Goal: Task Accomplishment & Management: Complete application form

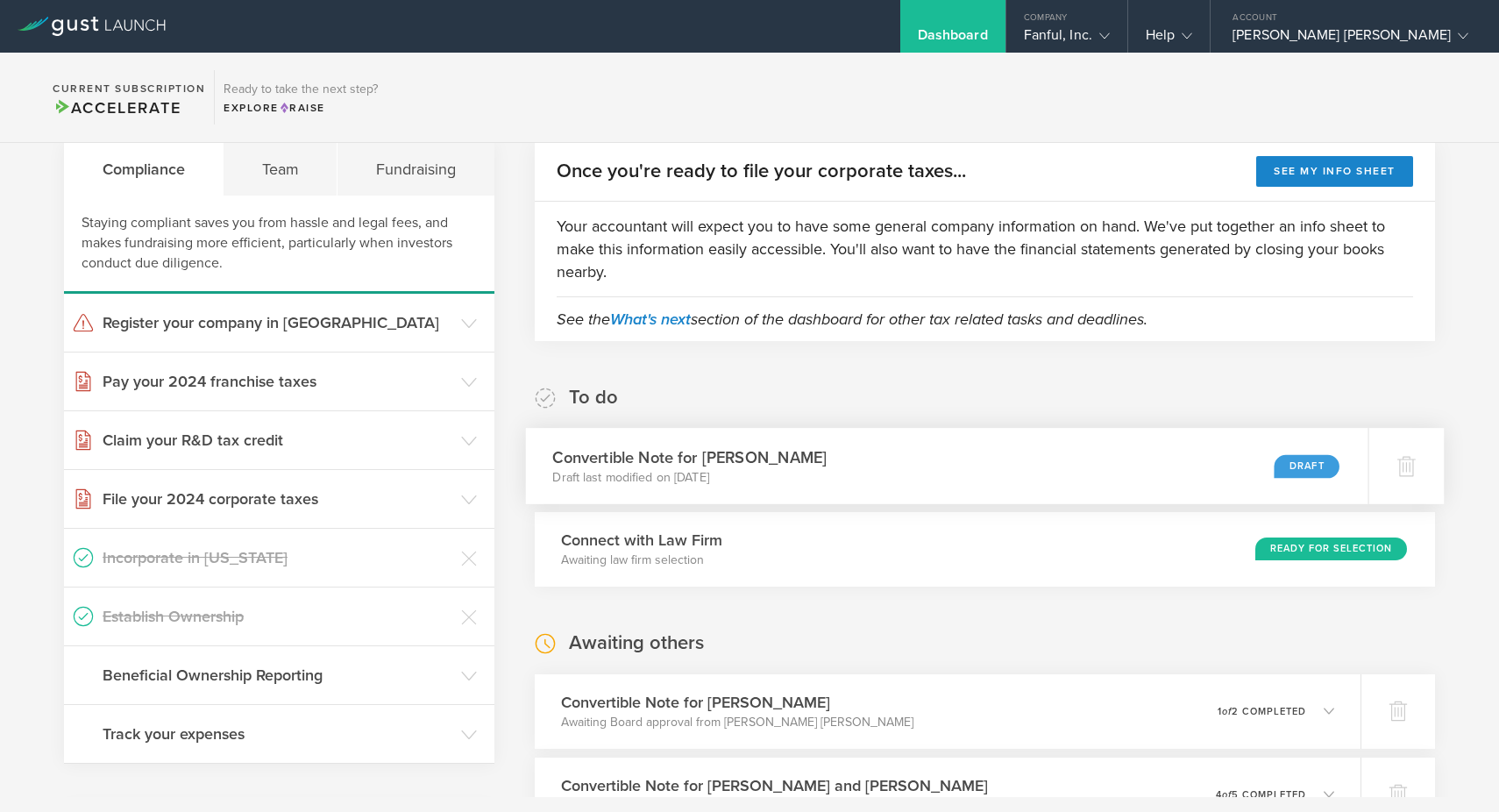
scroll to position [151, 0]
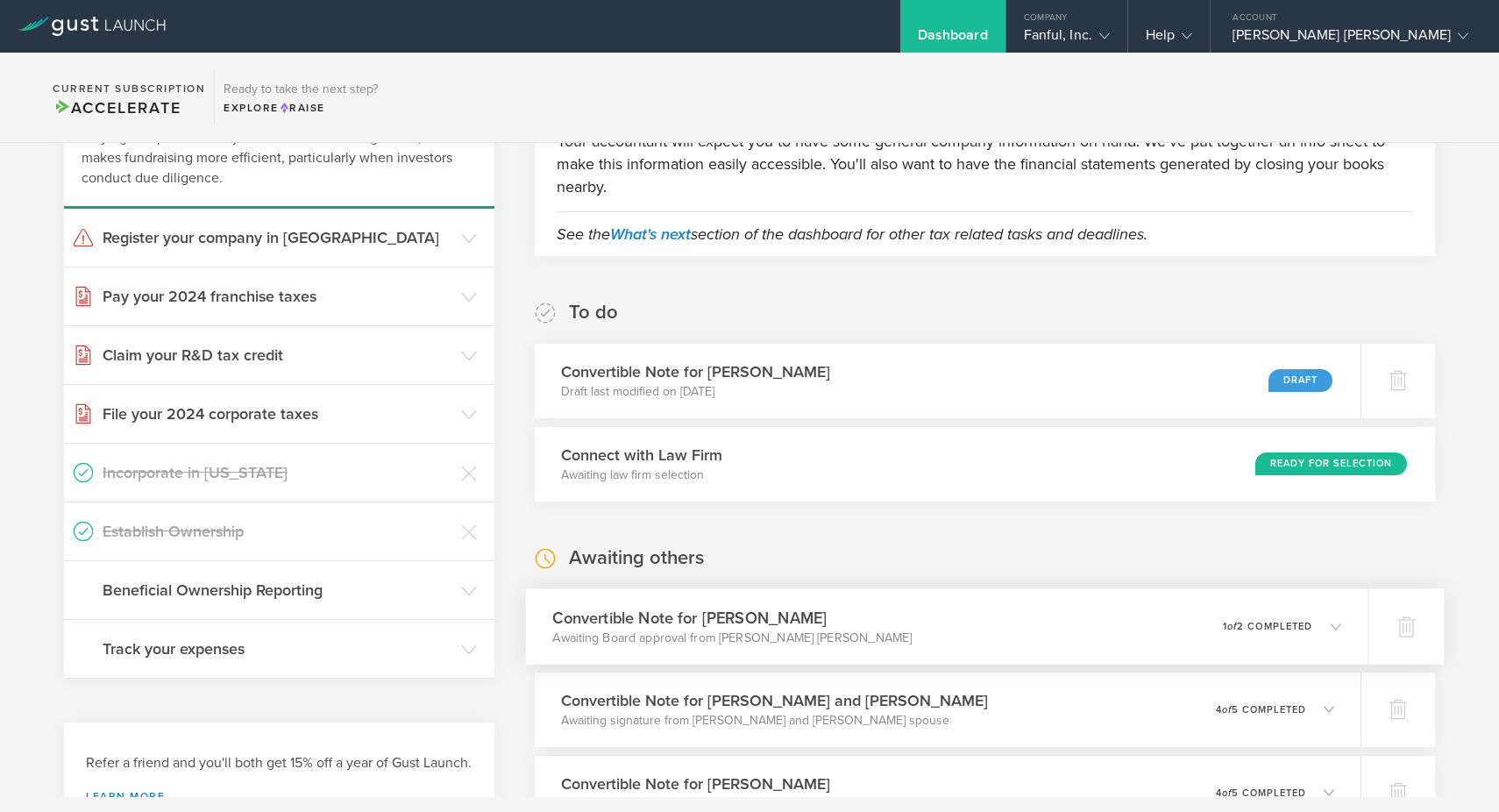
click at [1301, 608] on div "Convertible Note for Kirin Patel Awaiting Board approval from Andrew James Land…" at bounding box center [946, 627] width 842 height 76
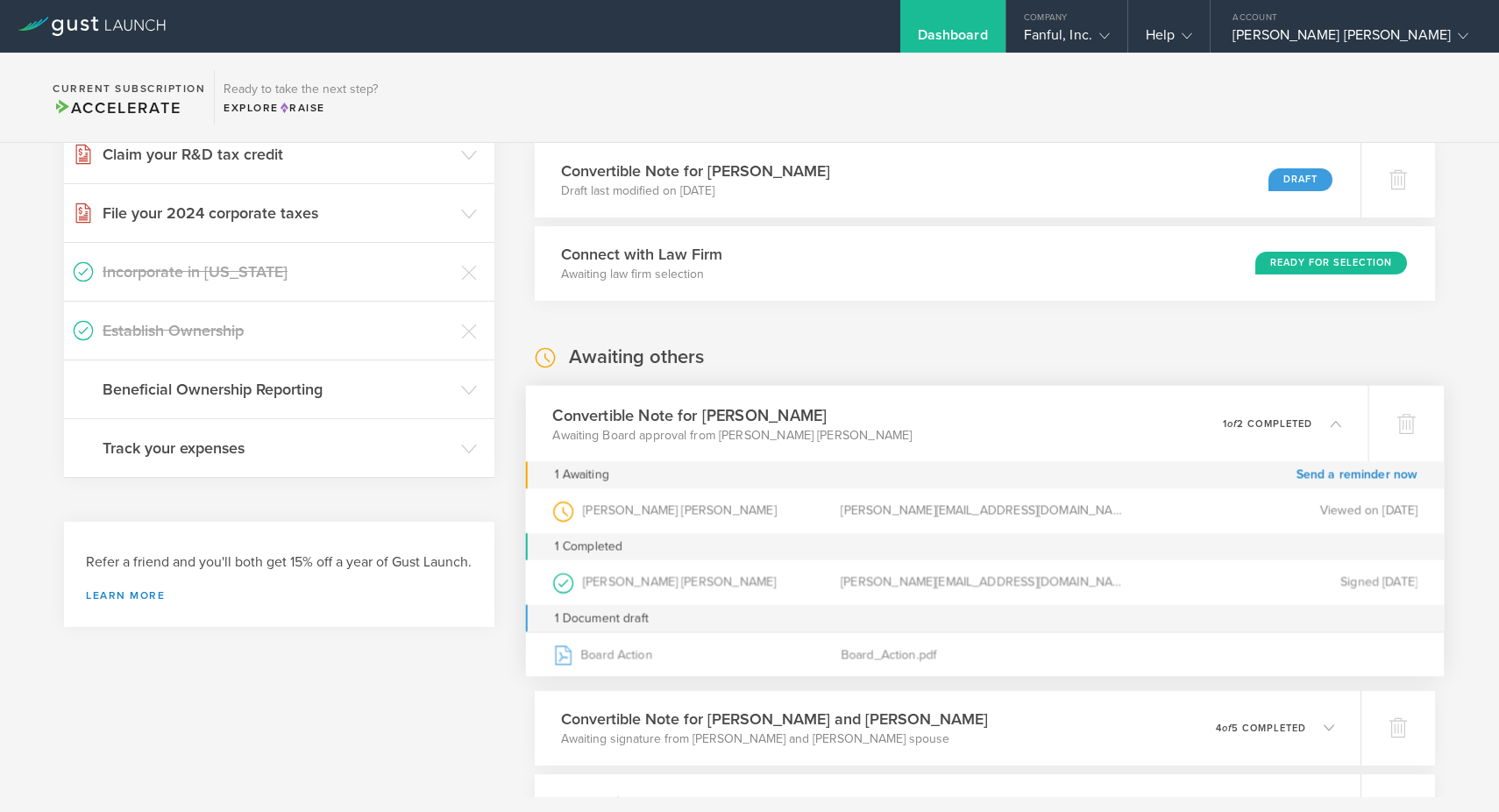
scroll to position [357, 0]
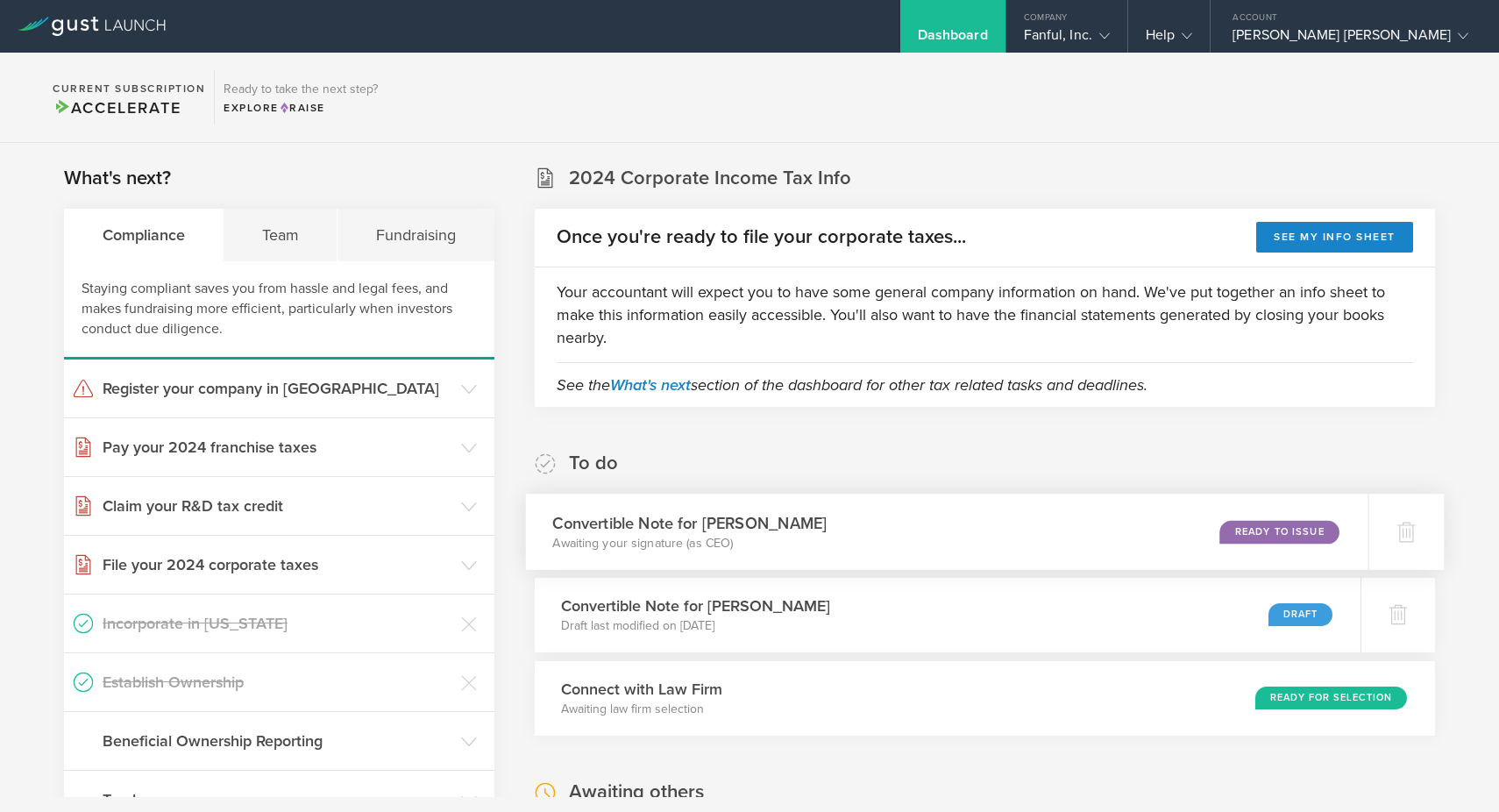
click at [1127, 514] on div "Convertible Note for Kirin Patel Awaiting your signature (as CEO) Ready to Issue" at bounding box center [946, 532] width 842 height 76
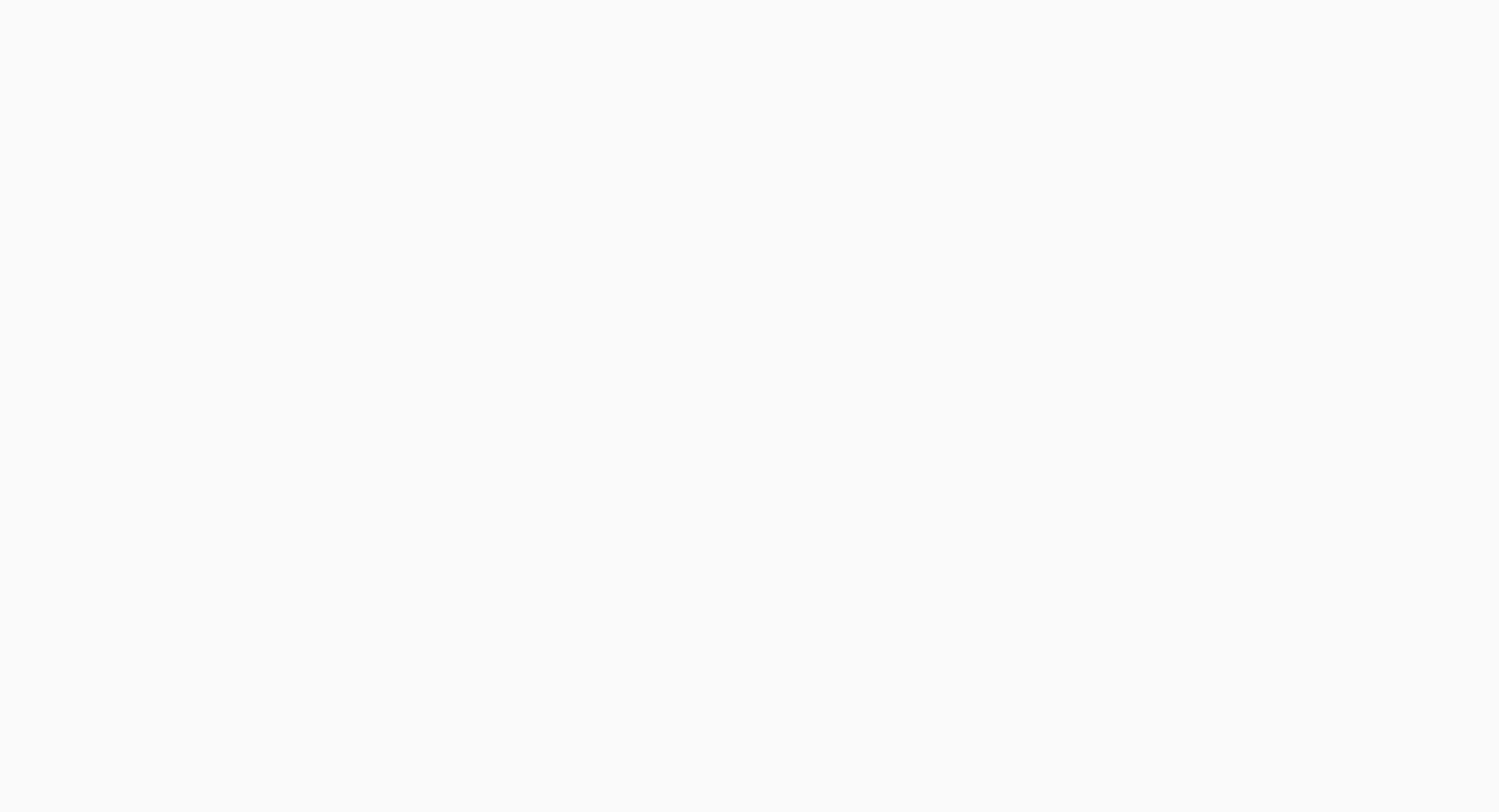
click at [1291, 535] on body "Sorry, your screen size is too small to use Gust Launch. Gust Launch is optimiz…" at bounding box center [750, 406] width 1499 height 812
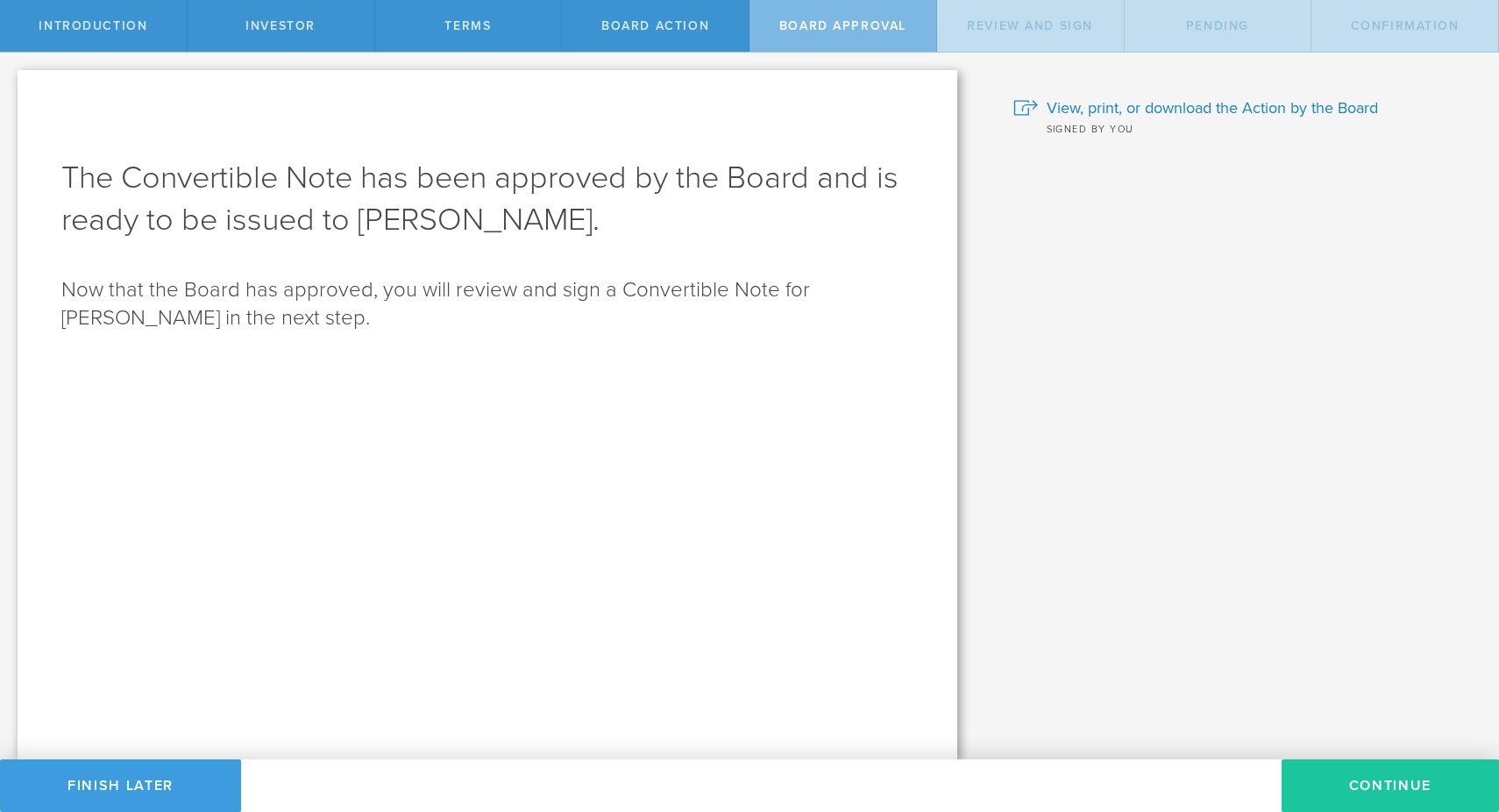
click at [1330, 767] on button "Continue" at bounding box center [1390, 786] width 217 height 53
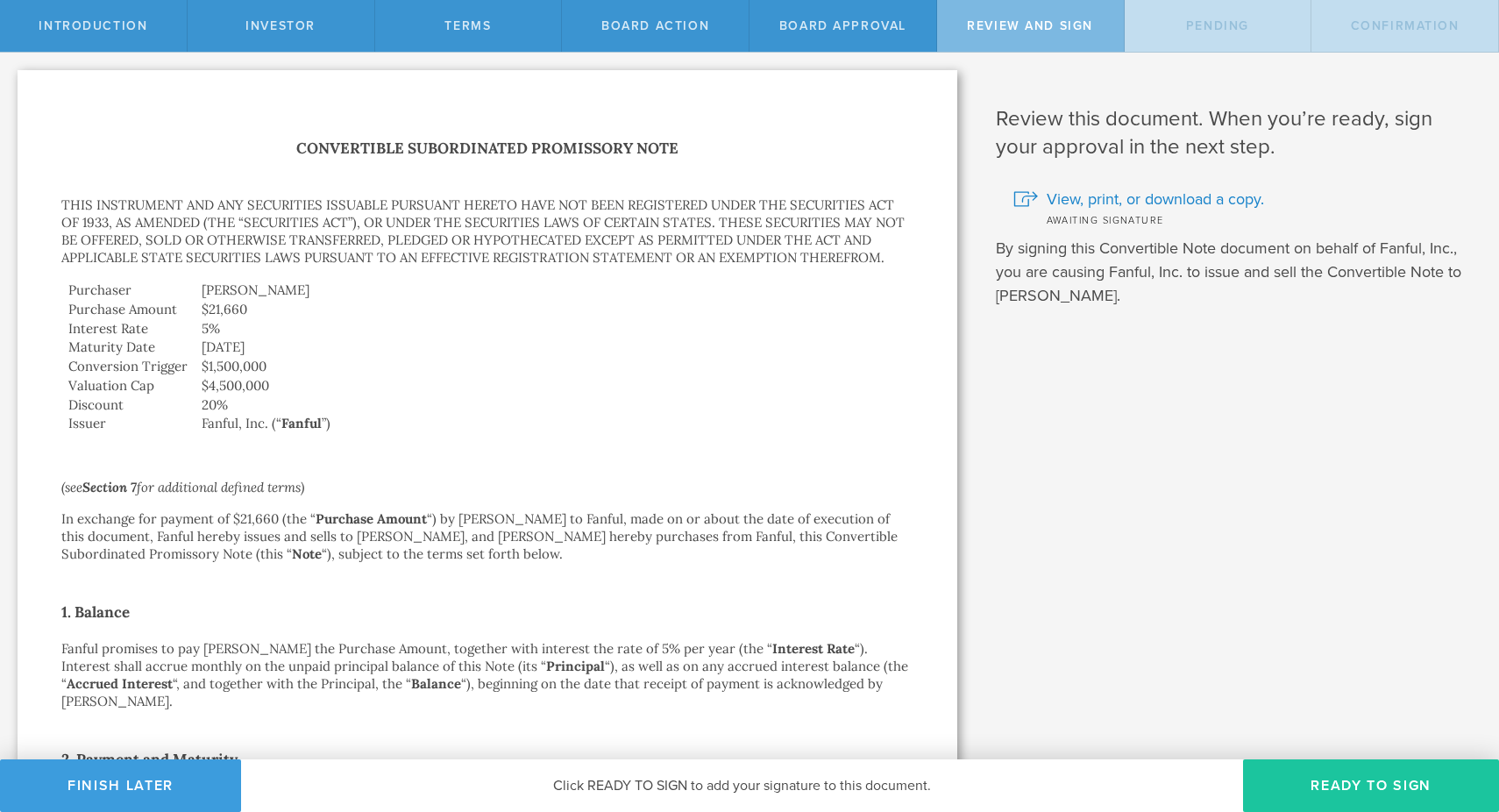
click at [1342, 768] on button "Ready to Sign" at bounding box center [1371, 786] width 256 height 53
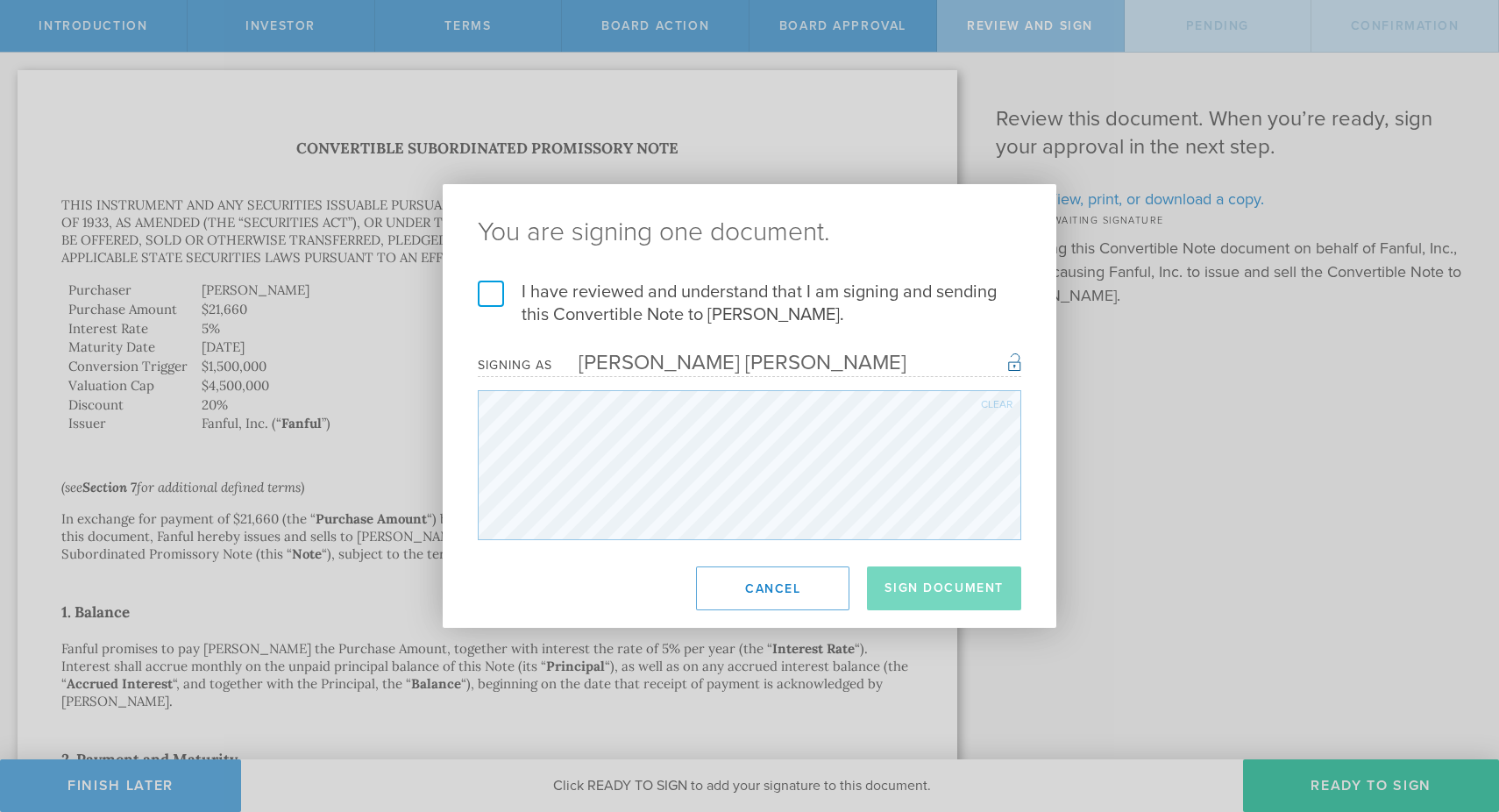
click at [492, 295] on label "I have reviewed and understand that I am signing and sending this Convertible N…" at bounding box center [750, 303] width 544 height 45
click at [0, 0] on input "I have reviewed and understand that I am signing and sending this Convertible N…" at bounding box center [0, 0] width 0 height 0
click at [952, 578] on button "Sign Document" at bounding box center [944, 588] width 155 height 44
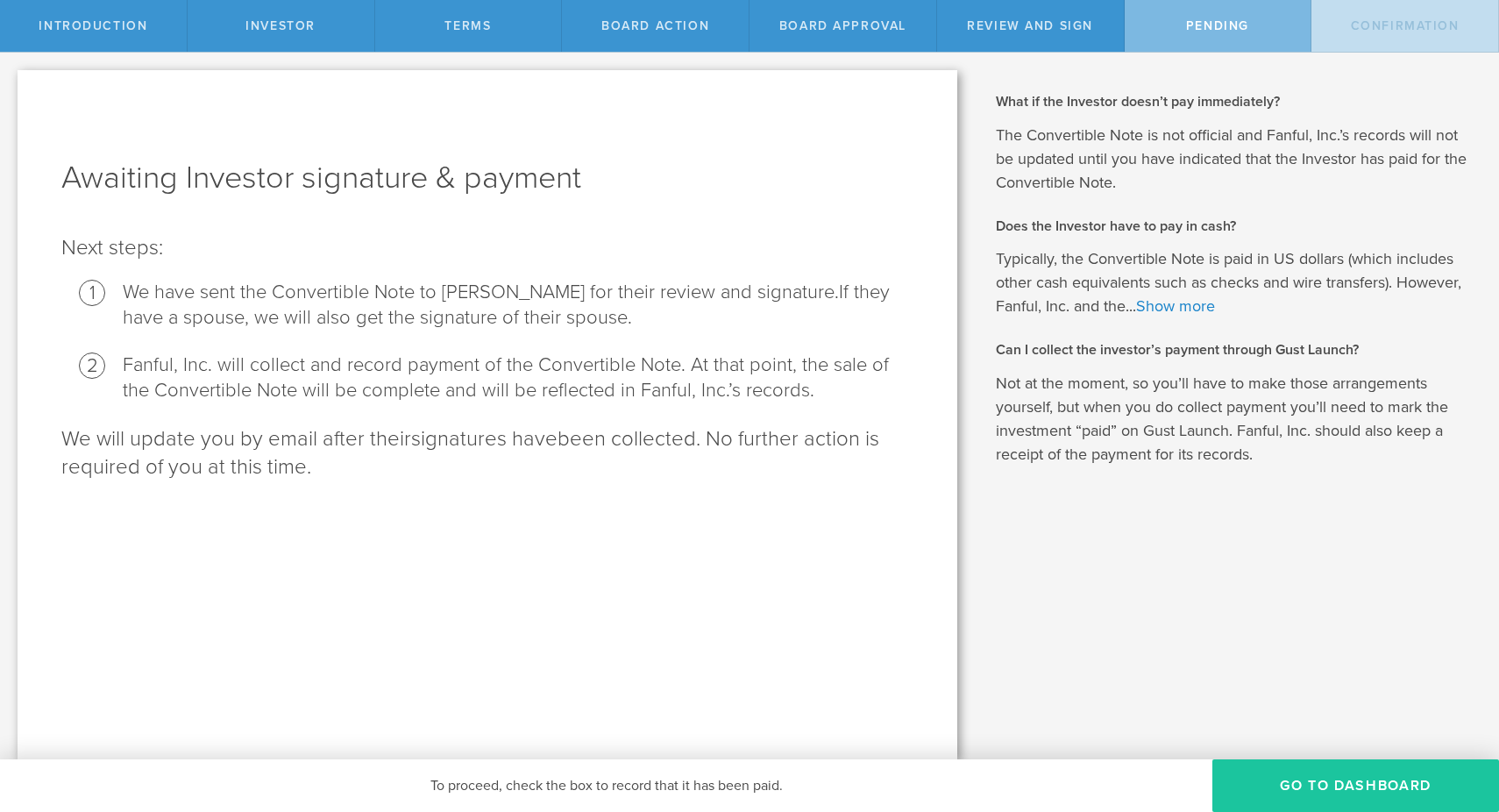
click at [1230, 777] on button "Go To Dashboard" at bounding box center [1355, 786] width 287 height 53
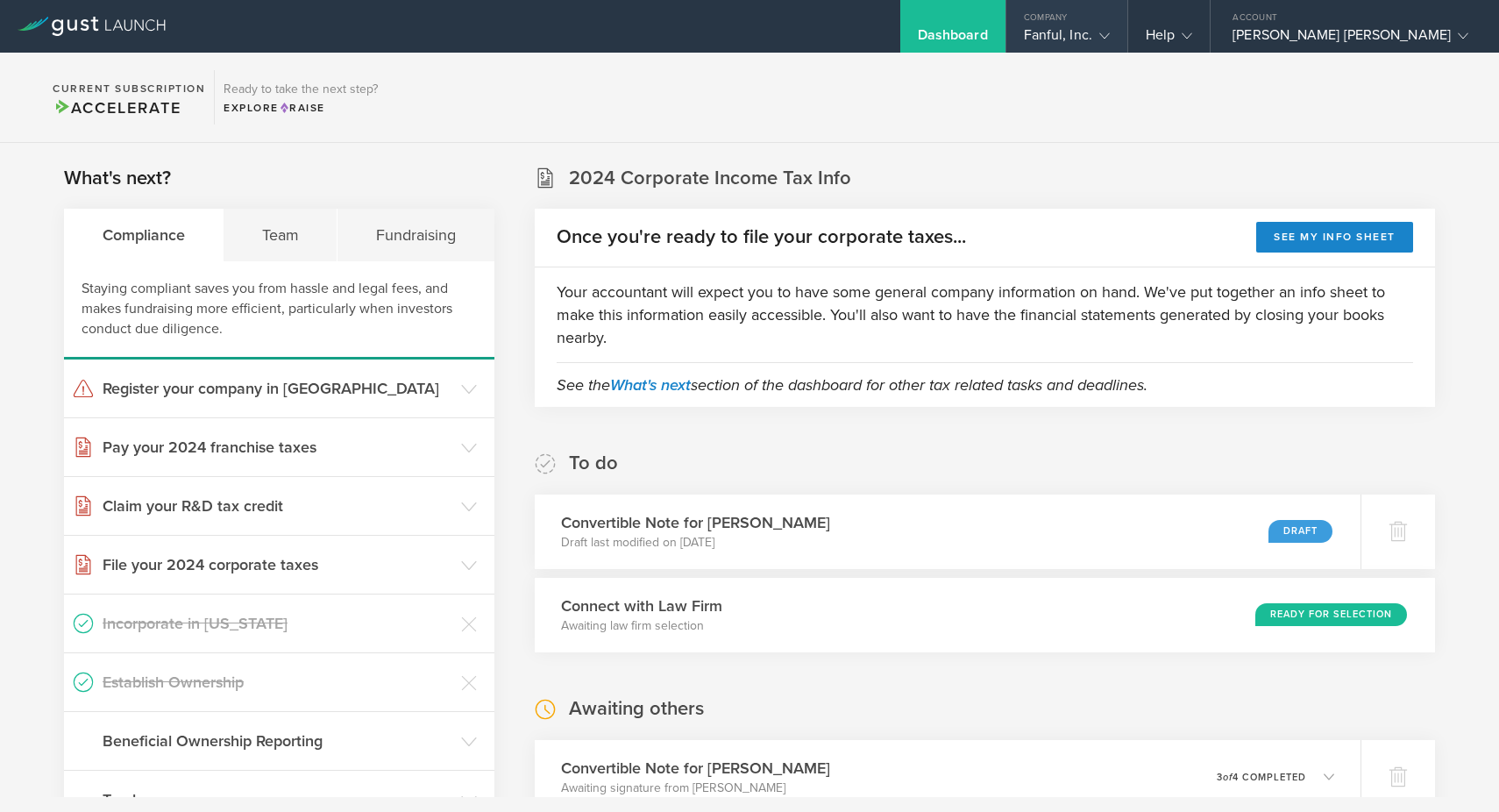
click at [1127, 20] on div "Company" at bounding box center [1066, 13] width 121 height 26
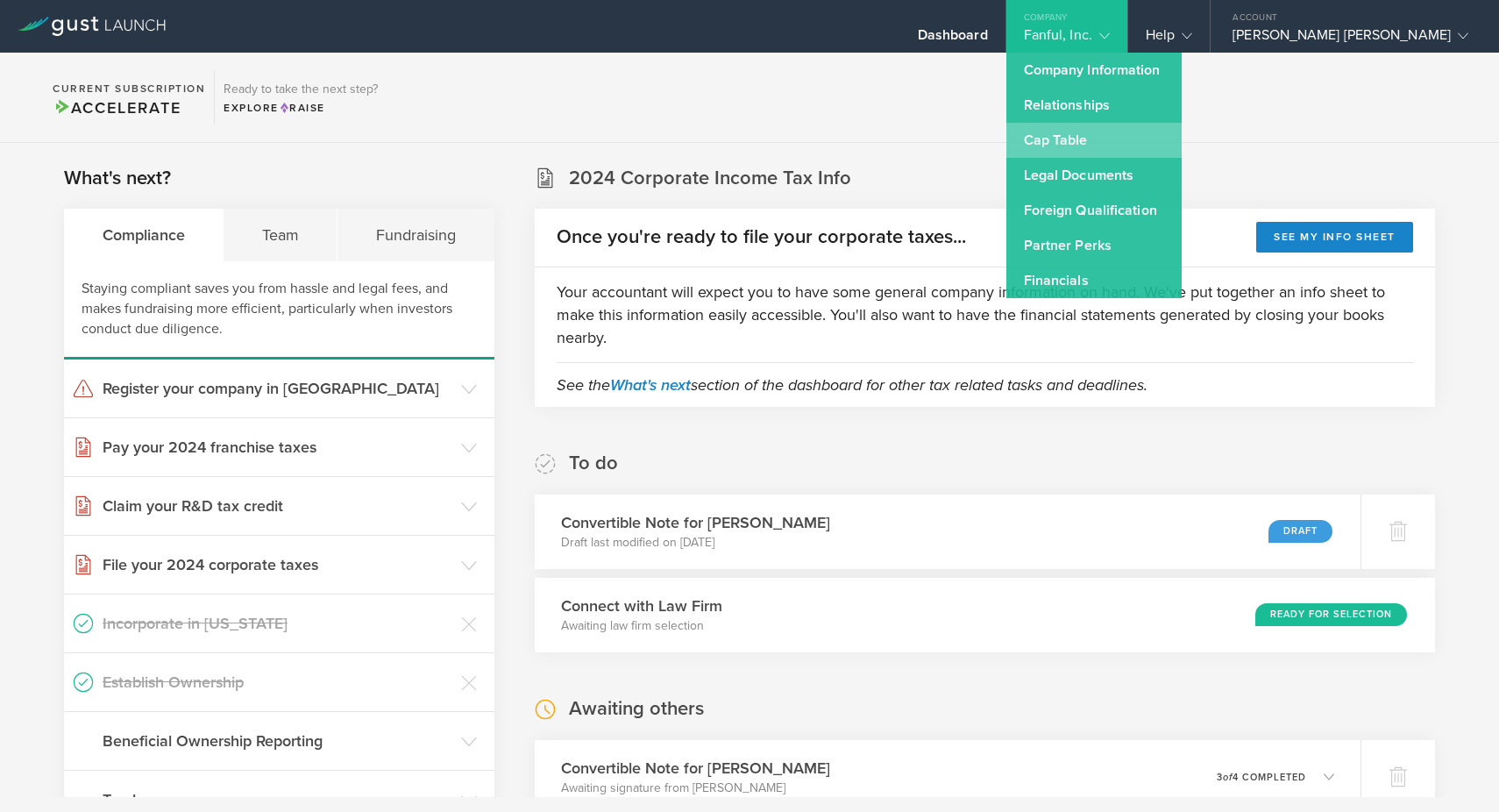
click at [1160, 137] on link "Cap Table" at bounding box center [1093, 140] width 176 height 35
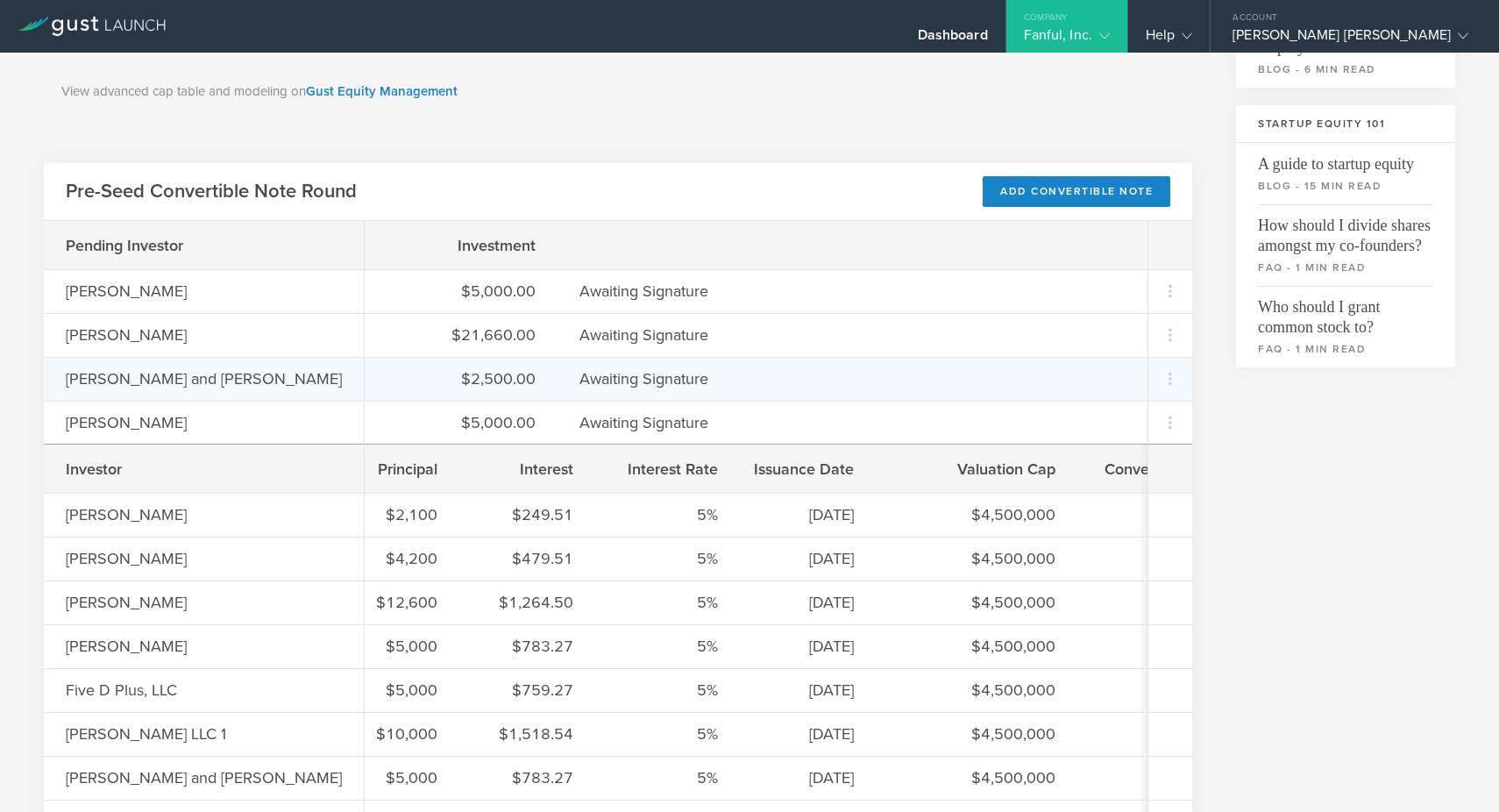
scroll to position [541, 0]
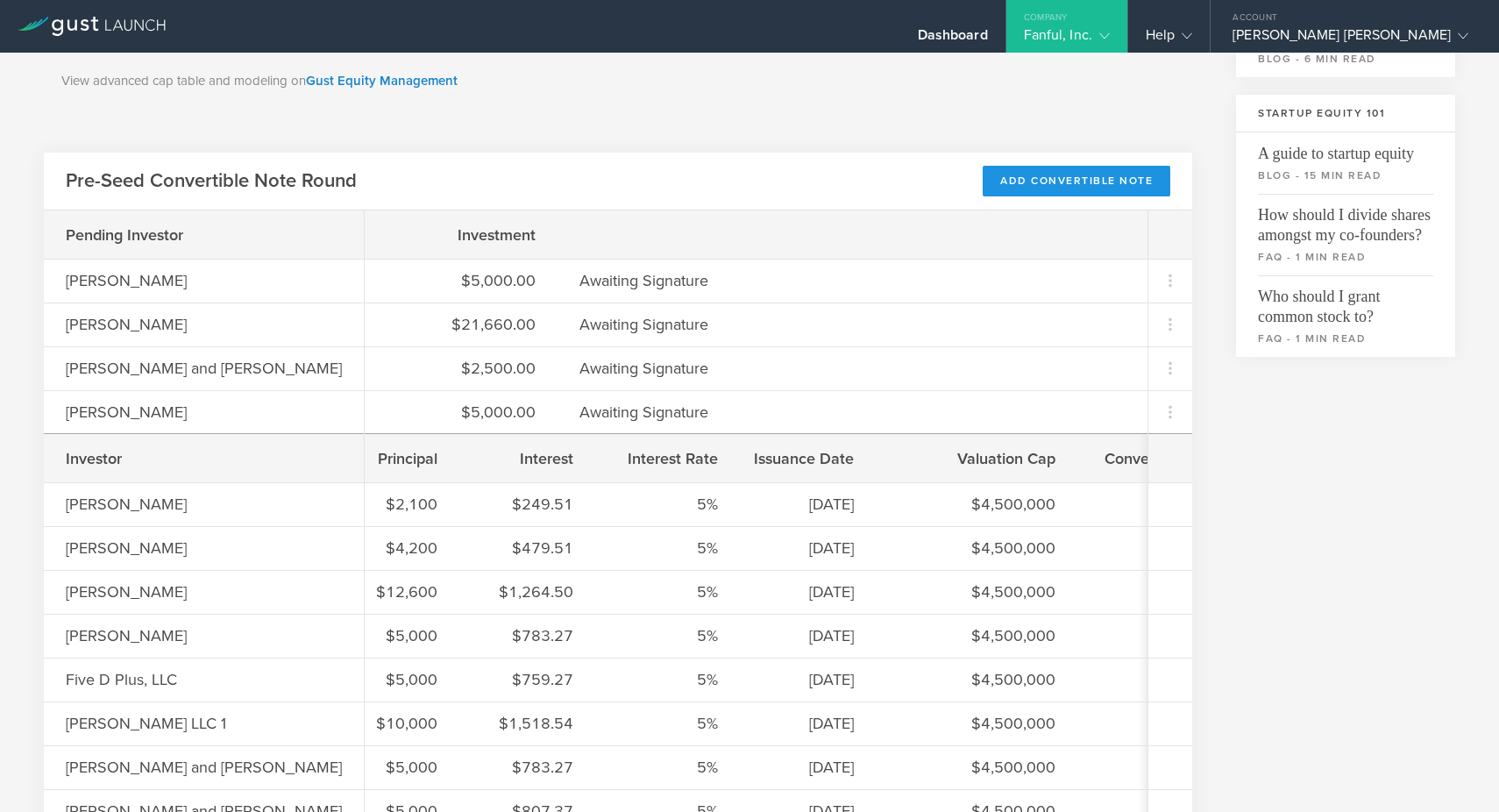
click at [1153, 184] on div "Add Convertible Note" at bounding box center [1076, 181] width 187 height 31
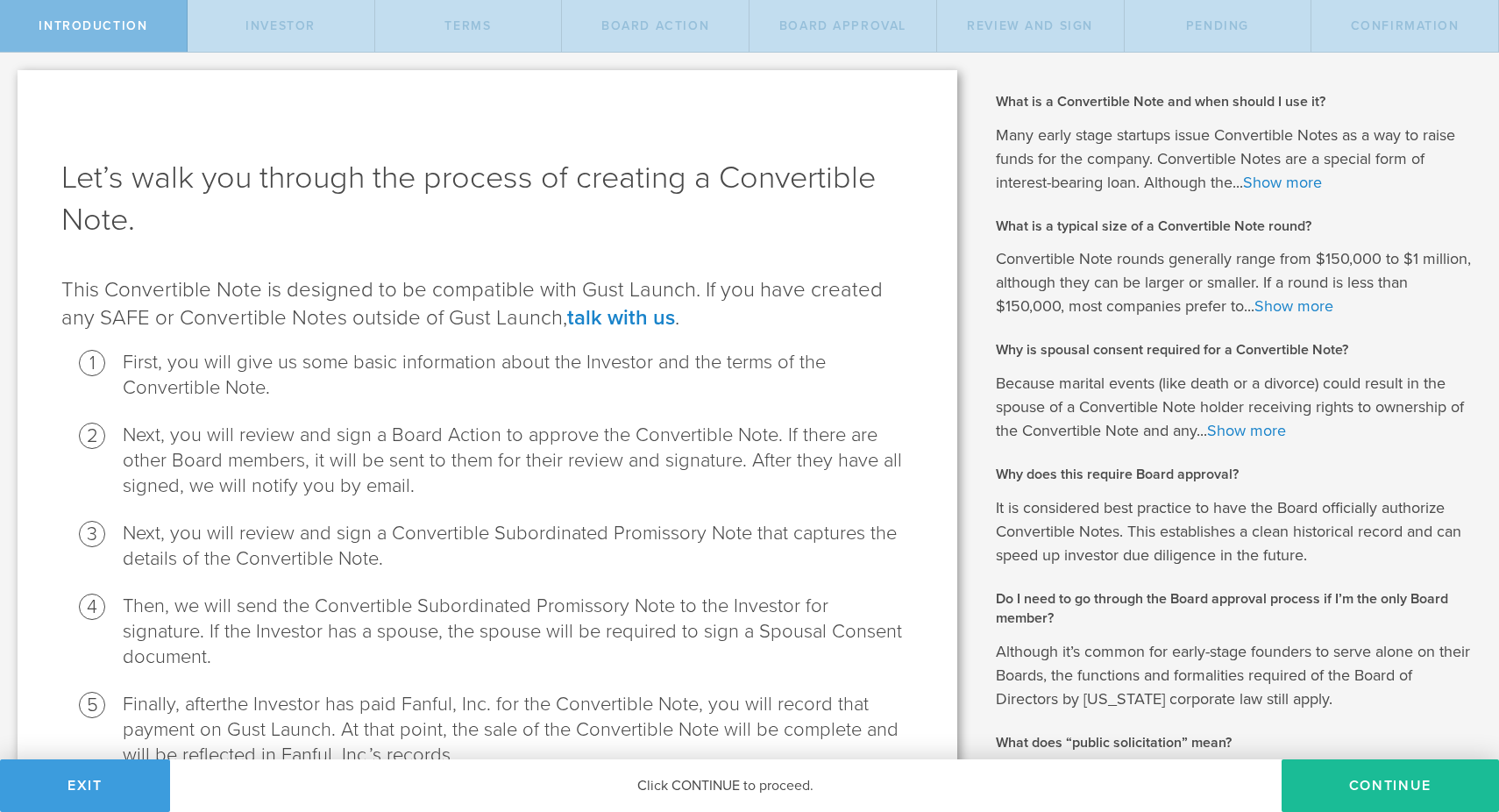
scroll to position [256, 0]
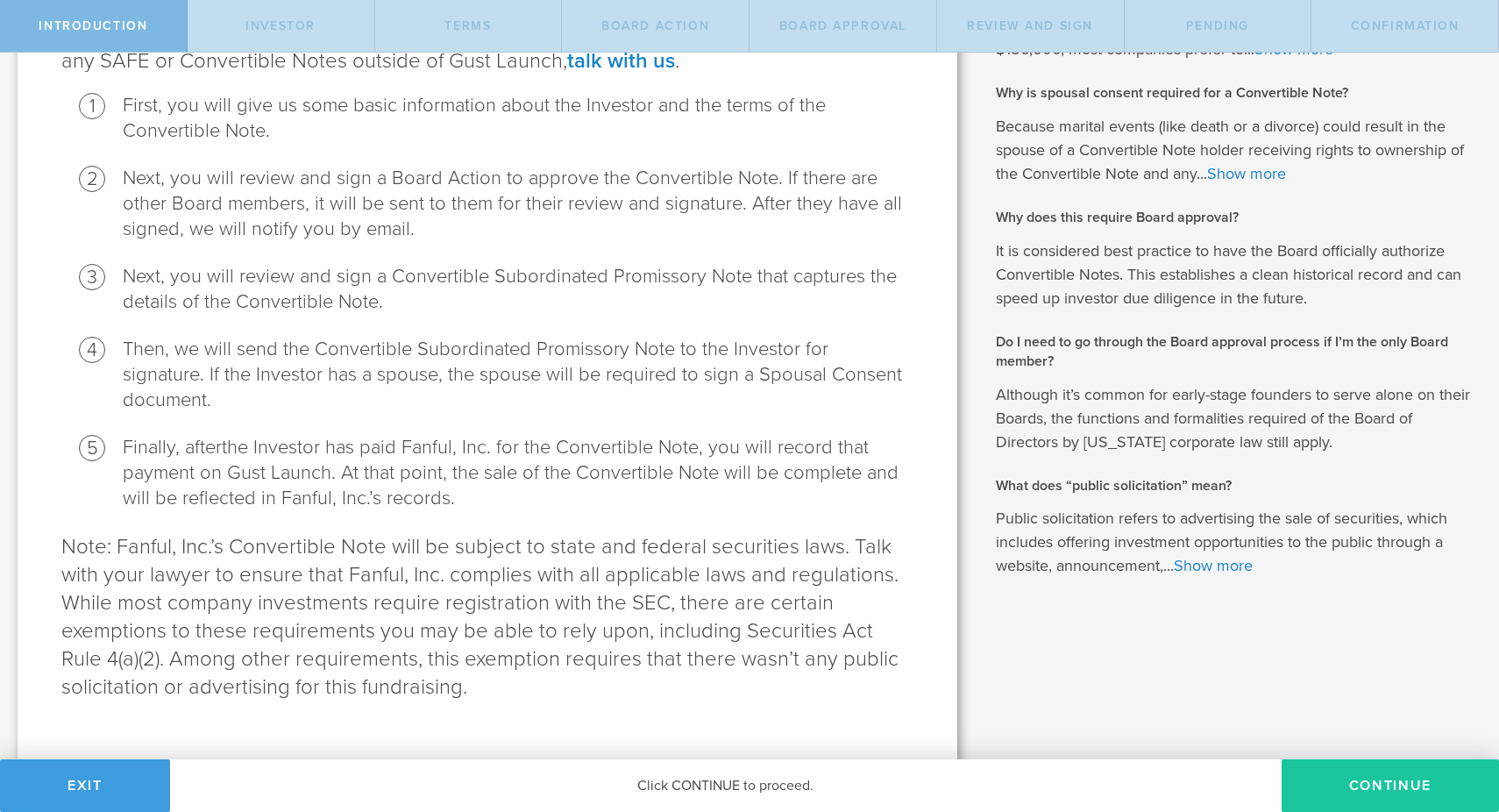
click at [1333, 765] on button "Continue" at bounding box center [1390, 786] width 217 height 53
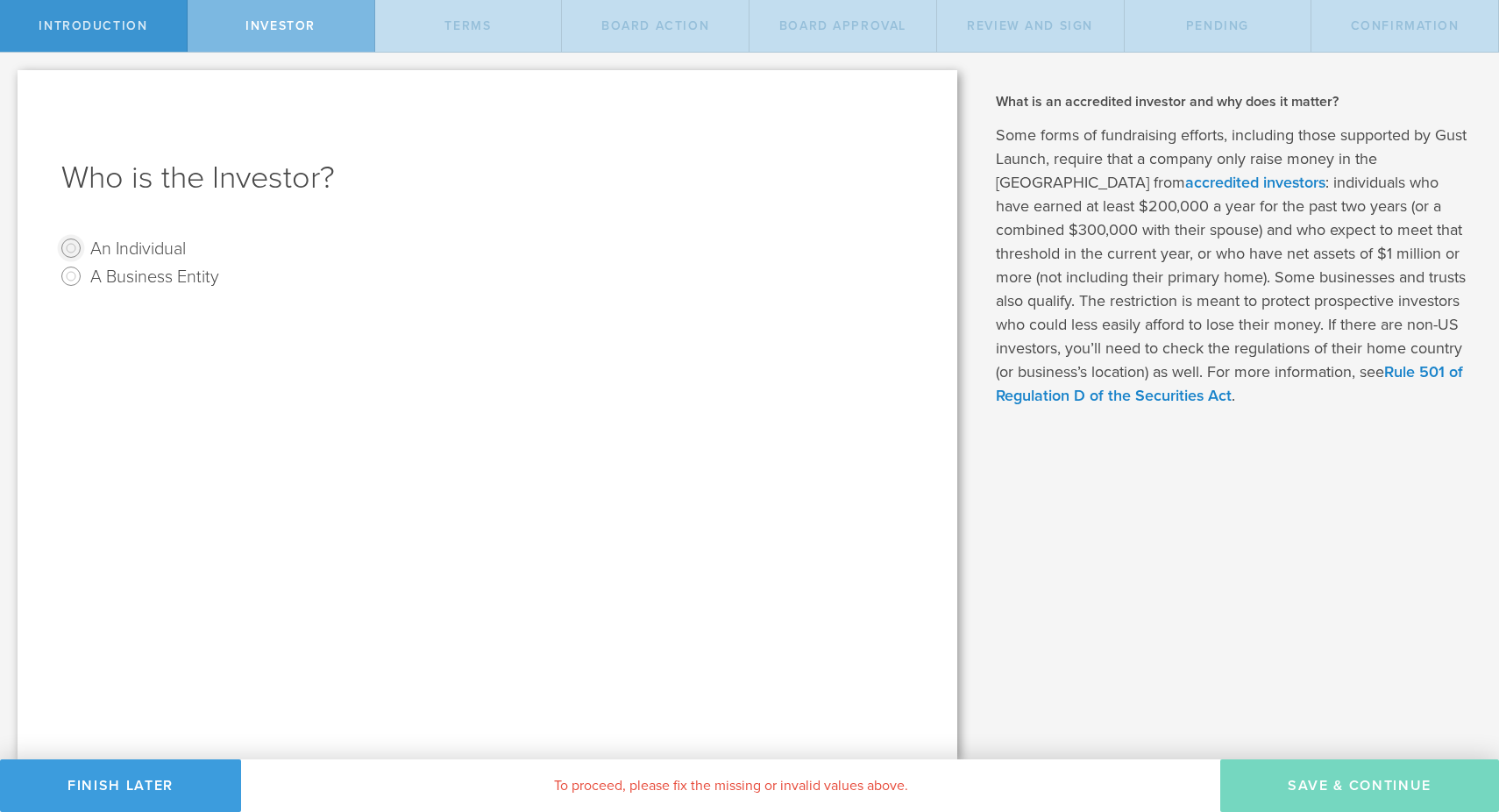
click at [71, 249] on input "An Individual" at bounding box center [71, 247] width 28 height 28
radio input "true"
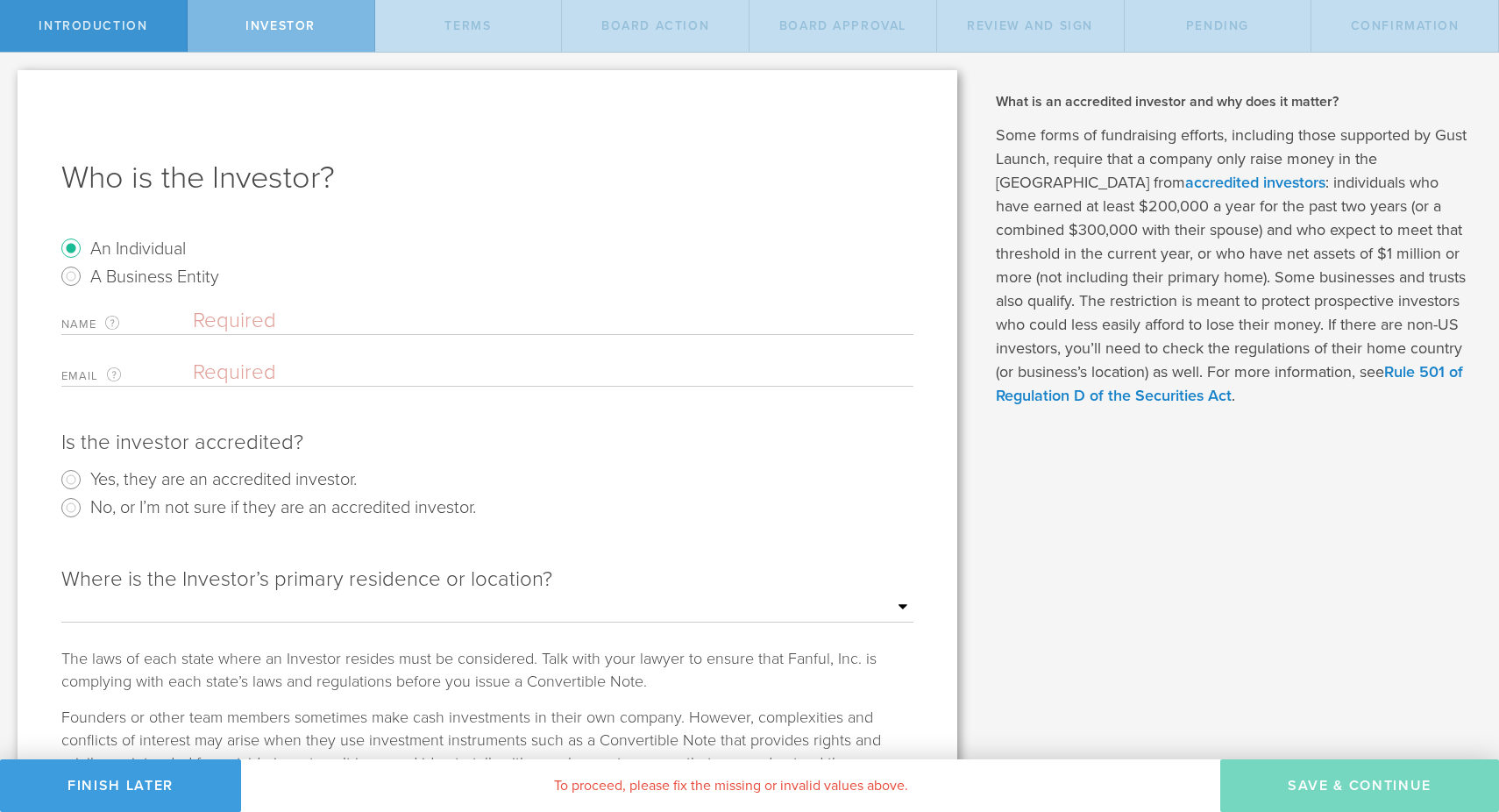
click at [307, 320] on input "text" at bounding box center [553, 320] width 720 height 26
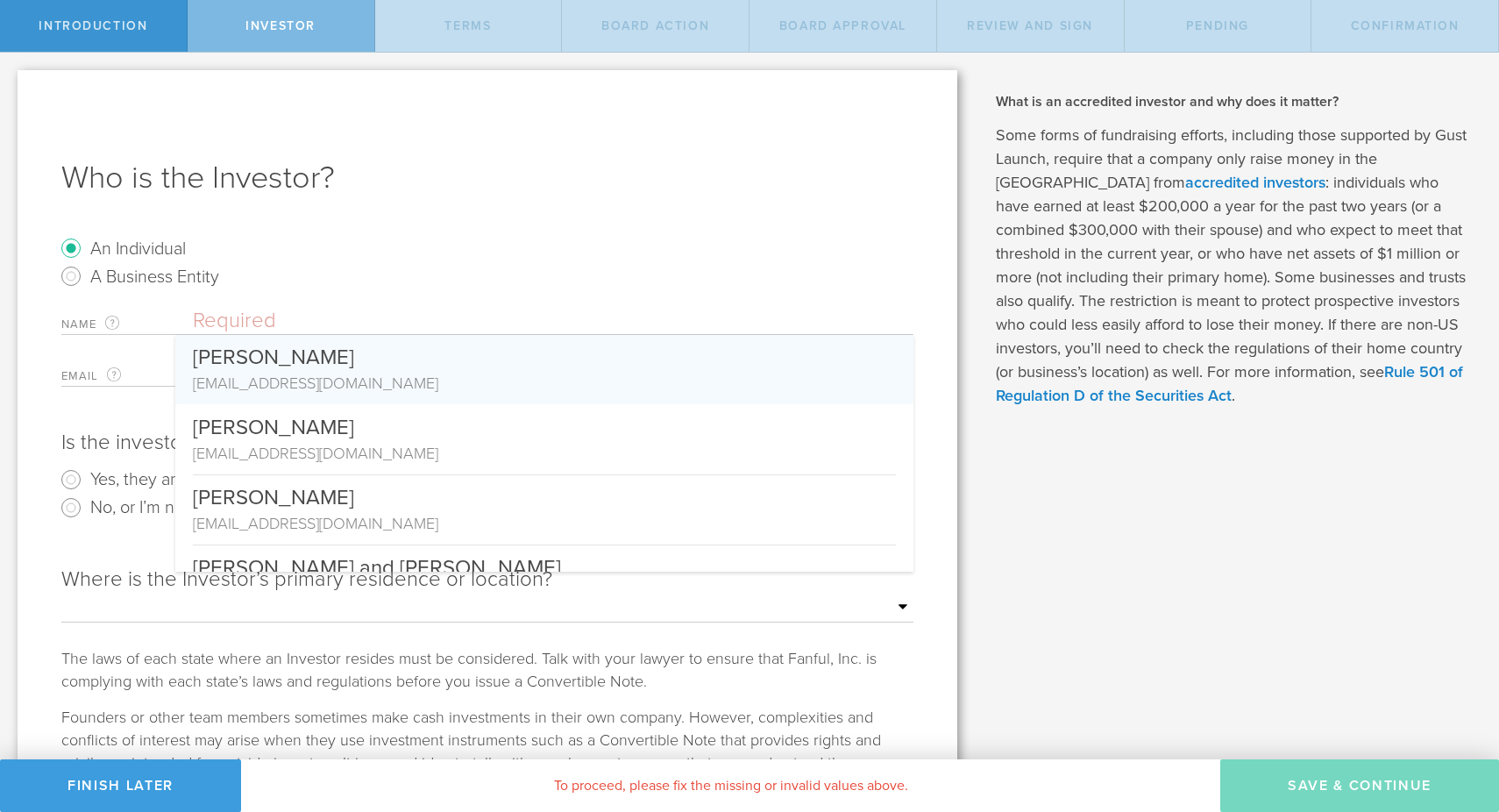
click at [237, 386] on div "amakirij@gmail.com" at bounding box center [544, 383] width 703 height 23
type input "[PERSON_NAME]"
type input "amakirij@gmail.com"
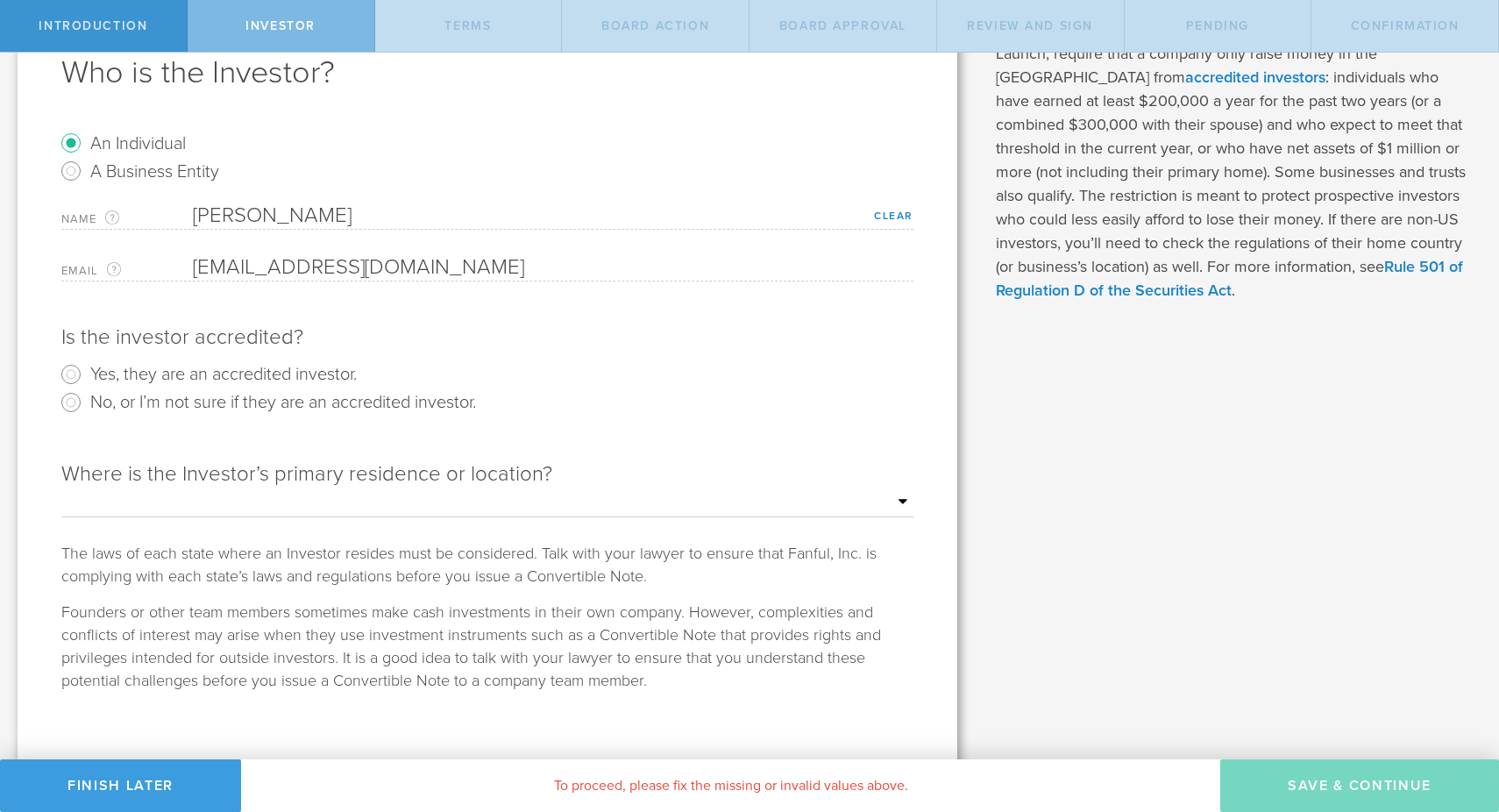
scroll to position [120, 0]
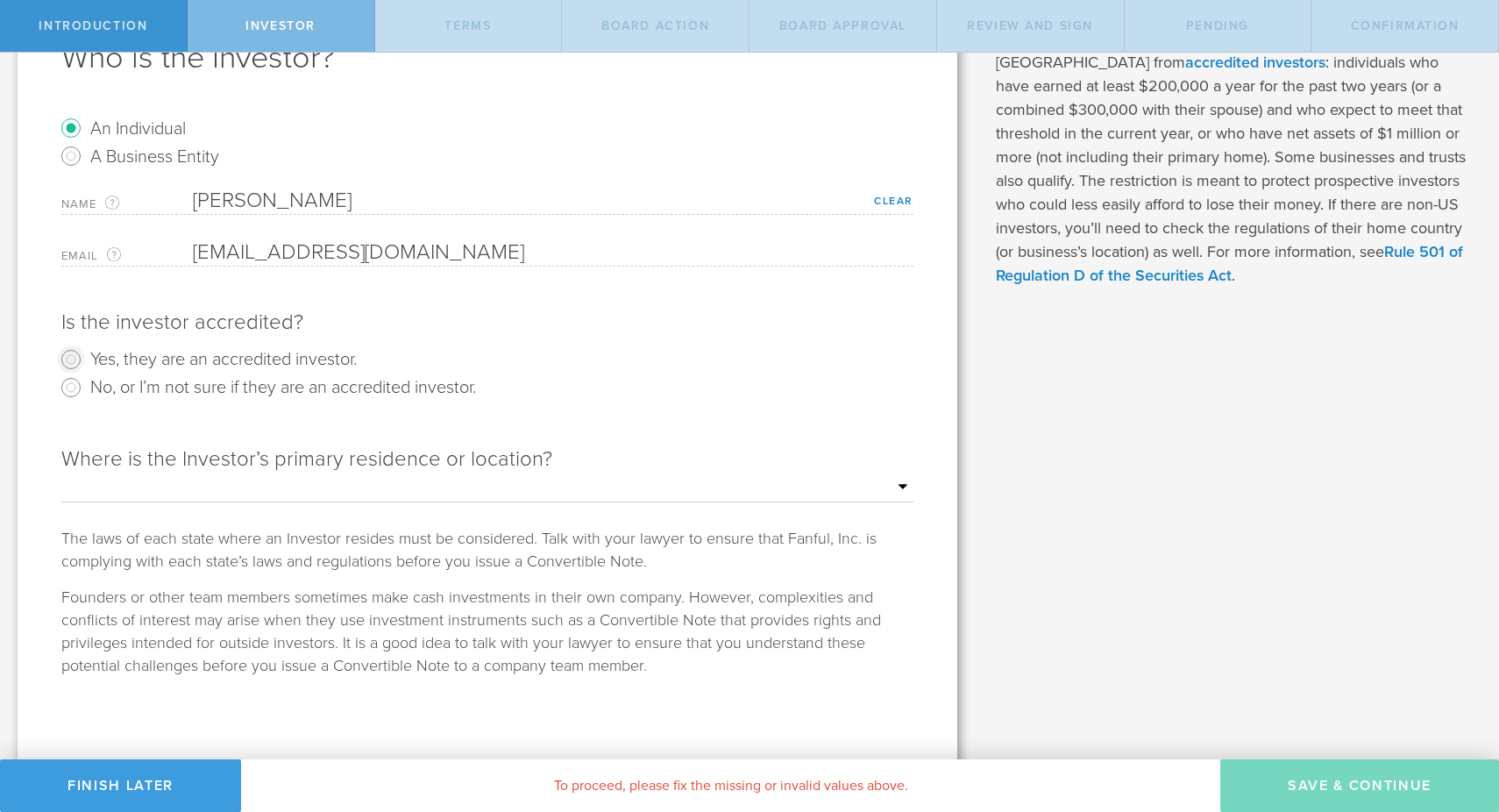
click at [60, 366] on input "Yes, they are an accredited investor." at bounding box center [71, 359] width 28 height 28
radio input "true"
click at [242, 499] on select "Outside of the US Alabama Alaska Arizona Arkansas California Colorado Connectic…" at bounding box center [487, 486] width 852 height 26
select select "string:OUTSIDE"
click at [61, 474] on select "Outside of the US Alabama Alaska Arizona Arkansas California Colorado Connectic…" at bounding box center [487, 486] width 852 height 26
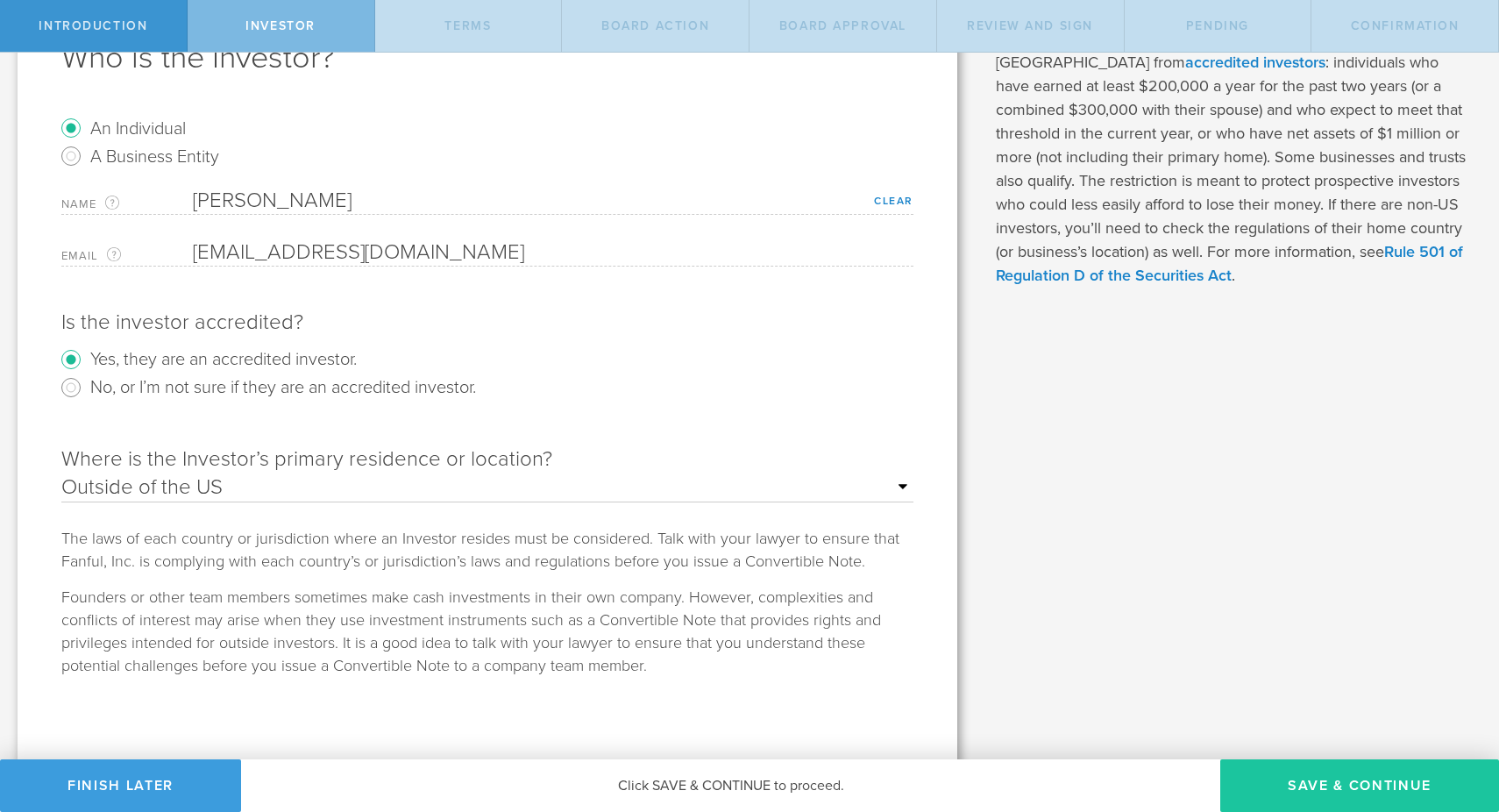
click at [1270, 771] on button "Save & Continue" at bounding box center [1360, 786] width 279 height 53
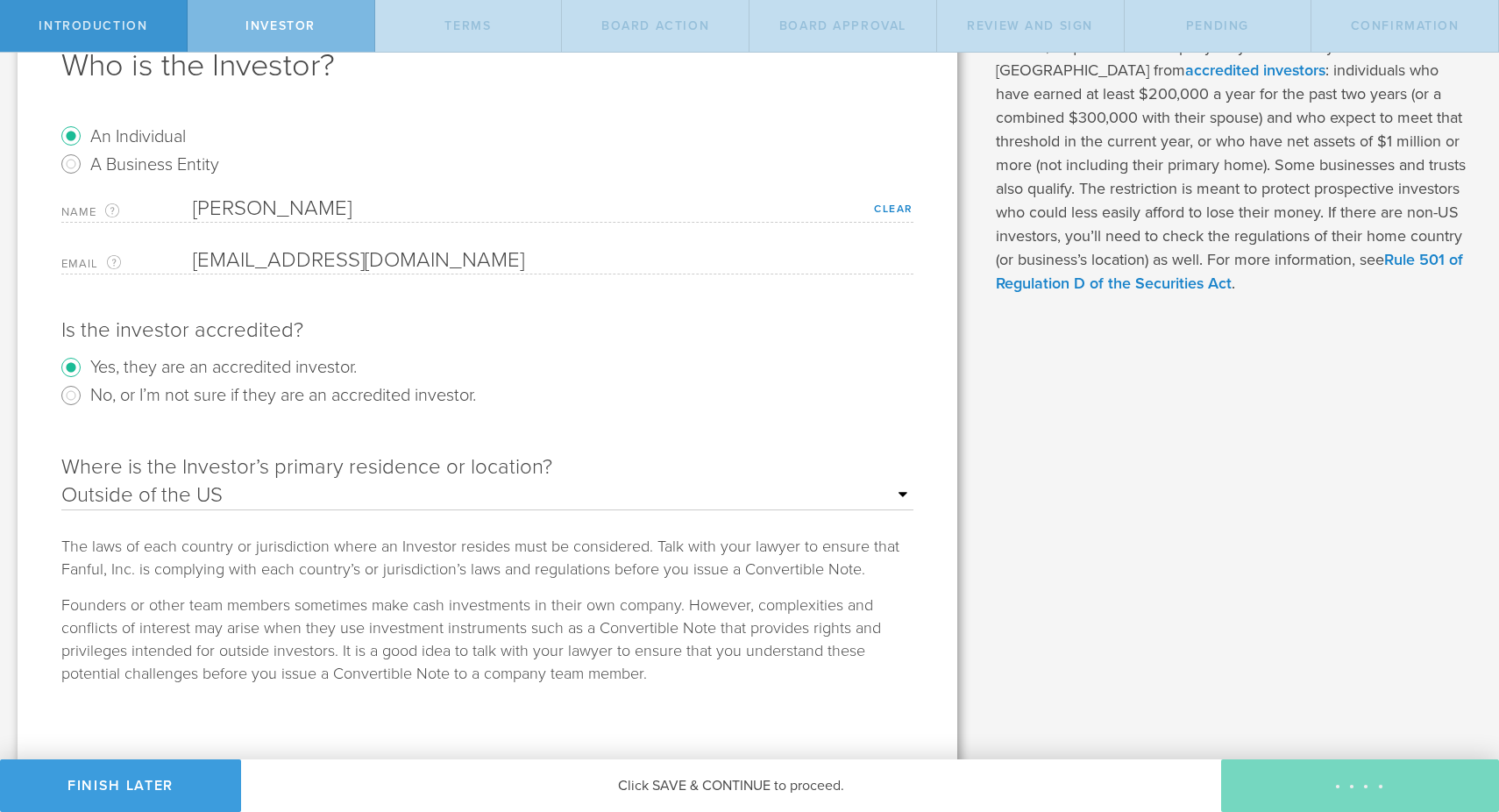
type input "4,500,000"
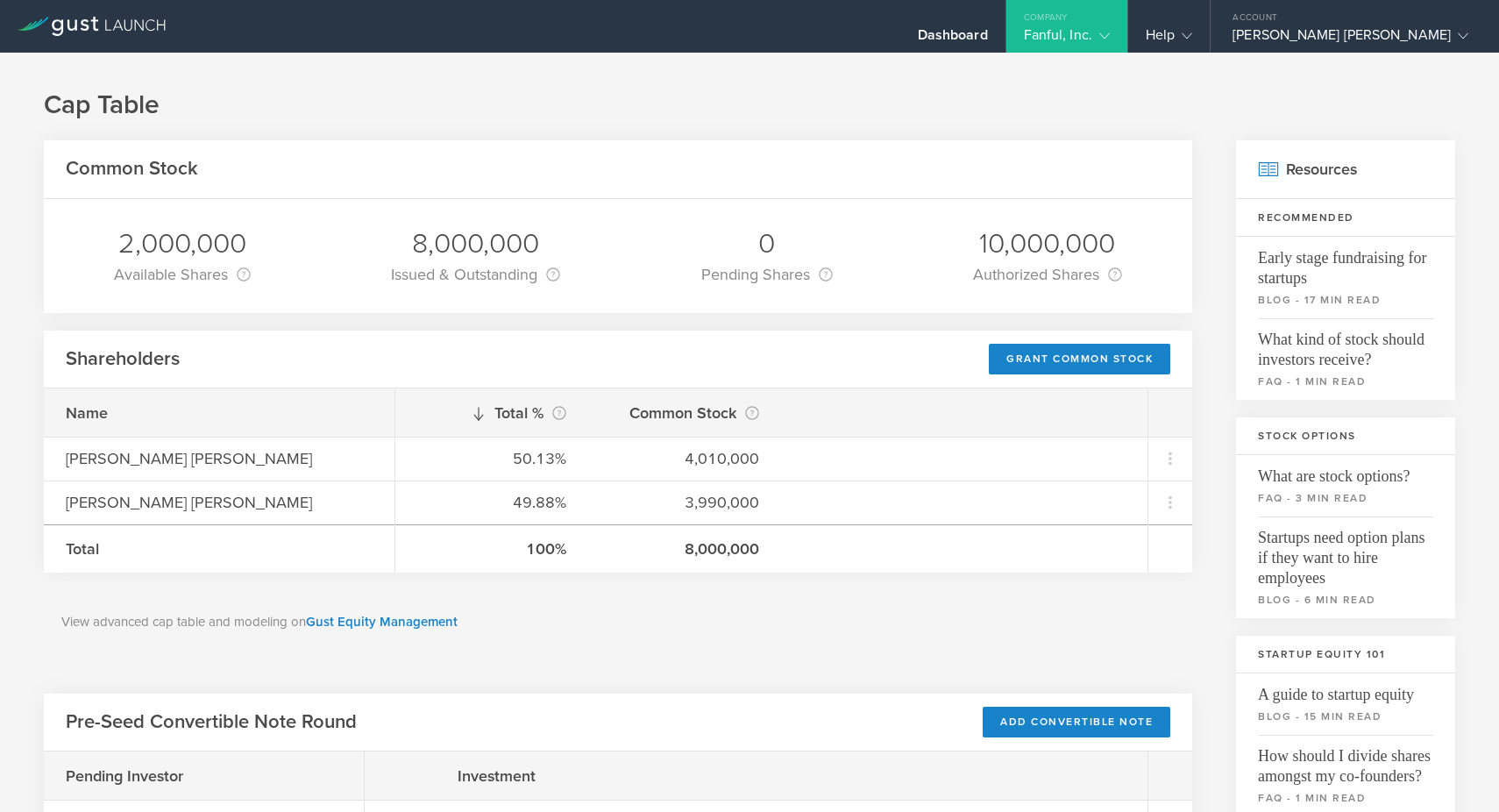
click at [1127, 9] on div "Company" at bounding box center [1066, 13] width 121 height 26
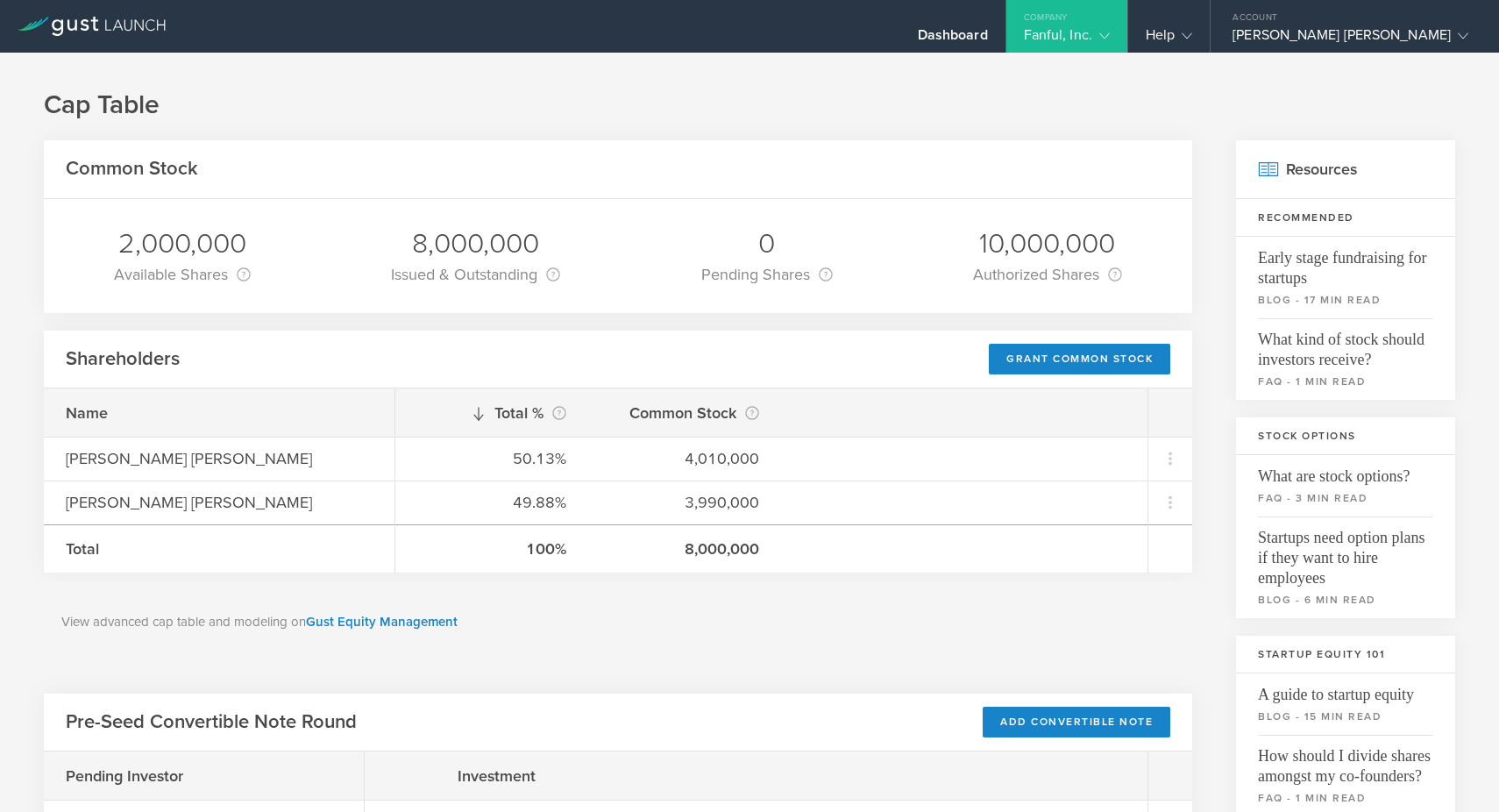
click at [989, 100] on h1 "Cap Table" at bounding box center [750, 105] width 1412 height 35
